Goal: Information Seeking & Learning: Check status

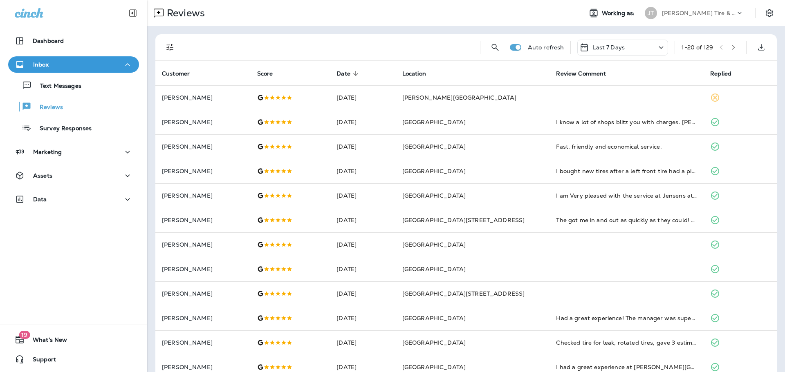
scroll to position [82, 0]
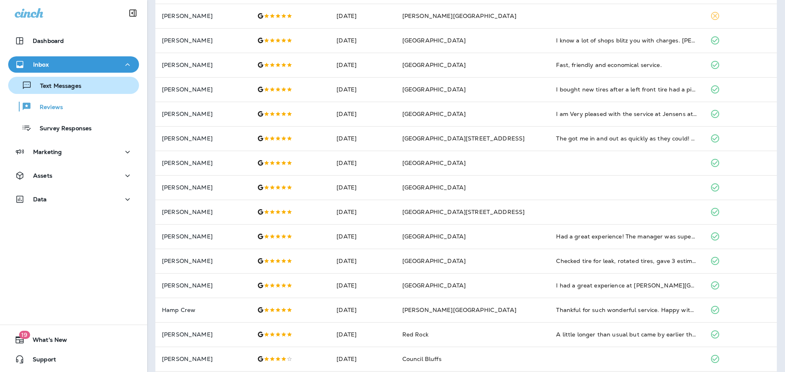
click at [57, 81] on div "Text Messages" at bounding box center [46, 85] width 70 height 12
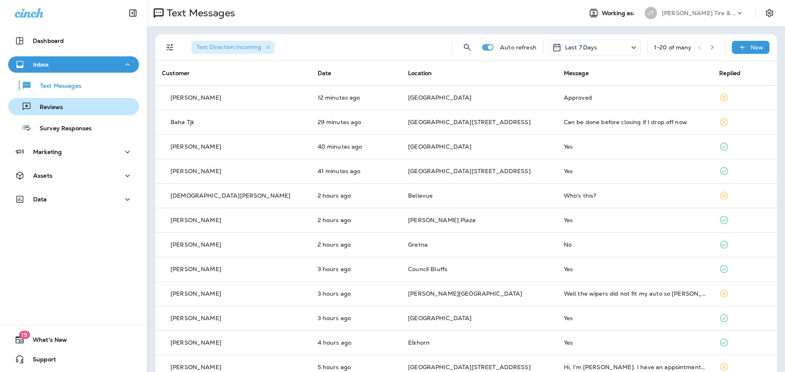
click at [63, 108] on div "Reviews" at bounding box center [73, 107] width 124 height 12
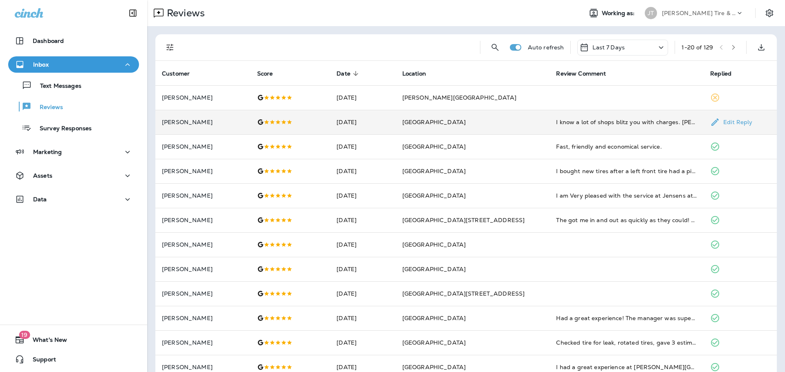
click at [634, 127] on td "I know a lot of shops blitz you with charges. [PERSON_NAME] does not. I have be…" at bounding box center [626, 122] width 154 height 25
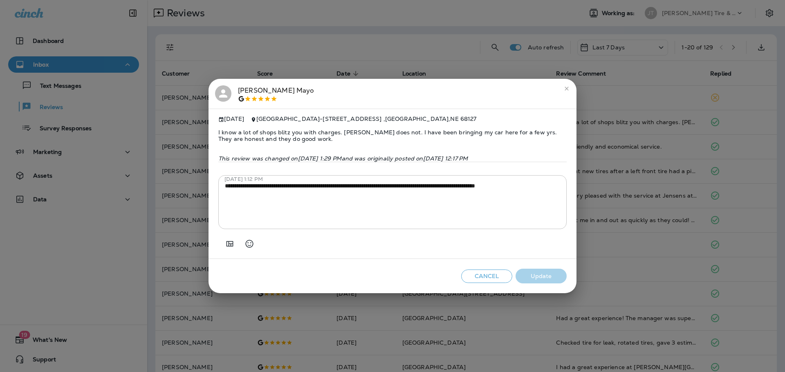
click at [562, 87] on button "close" at bounding box center [566, 88] width 13 height 13
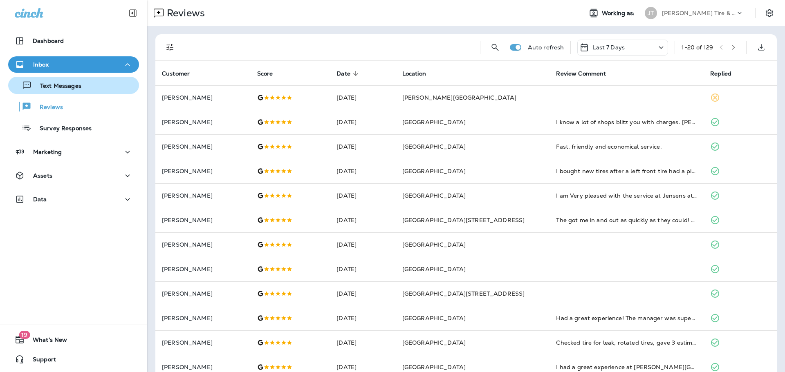
click at [86, 90] on div "Text Messages" at bounding box center [73, 85] width 124 height 12
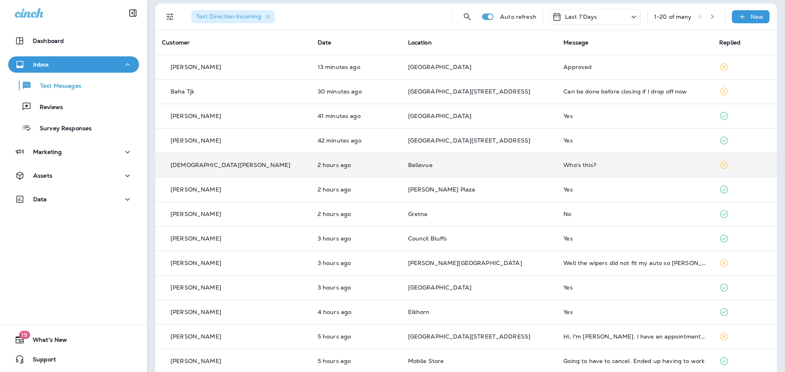
scroll to position [123, 0]
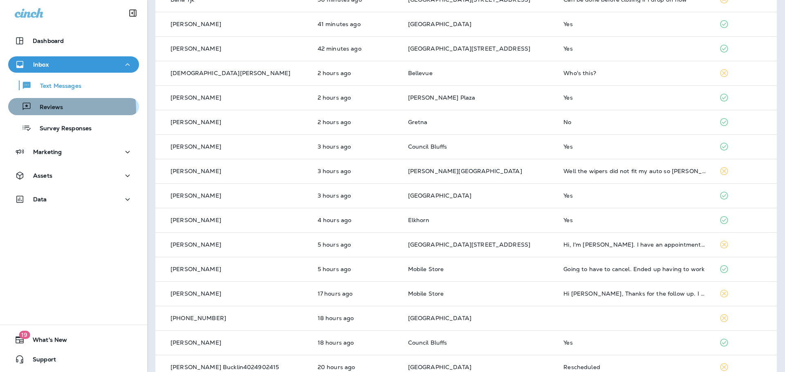
click at [62, 109] on p "Reviews" at bounding box center [46, 108] width 31 height 8
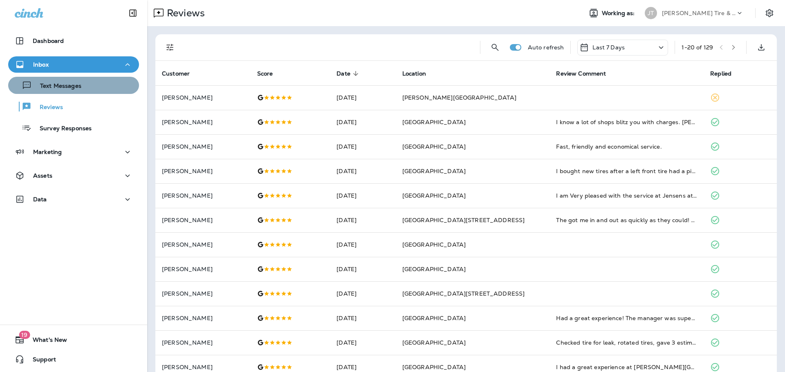
click at [87, 92] on button "Text Messages" at bounding box center [73, 85] width 131 height 17
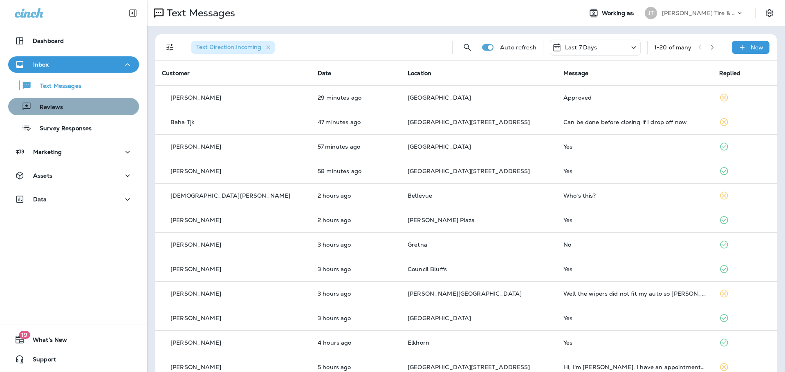
click at [74, 109] on div "Reviews" at bounding box center [73, 107] width 124 height 12
